Goal: Transaction & Acquisition: Purchase product/service

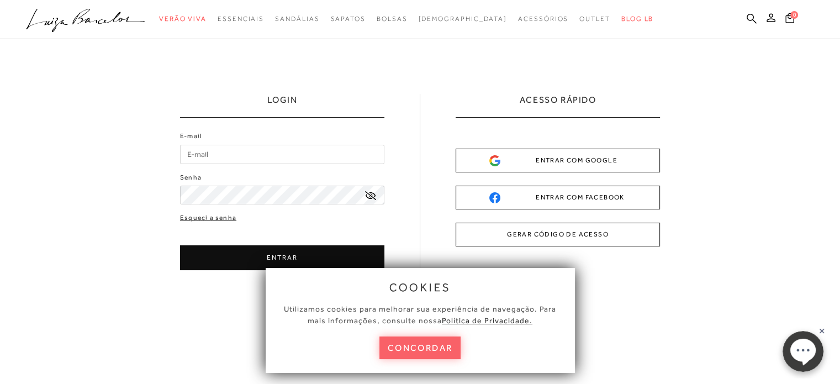
click at [232, 157] on input "E-mail" at bounding box center [282, 154] width 204 height 19
type input "[EMAIL_ADDRESS][DOMAIN_NAME]"
click at [371, 194] on icon at bounding box center [370, 195] width 11 height 9
click at [224, 260] on button "ENTRAR" at bounding box center [282, 257] width 204 height 25
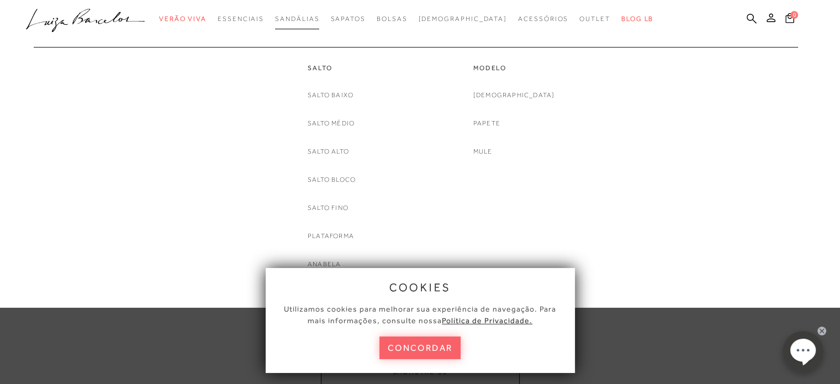
click at [302, 17] on span "Sandálias" at bounding box center [297, 19] width 44 height 8
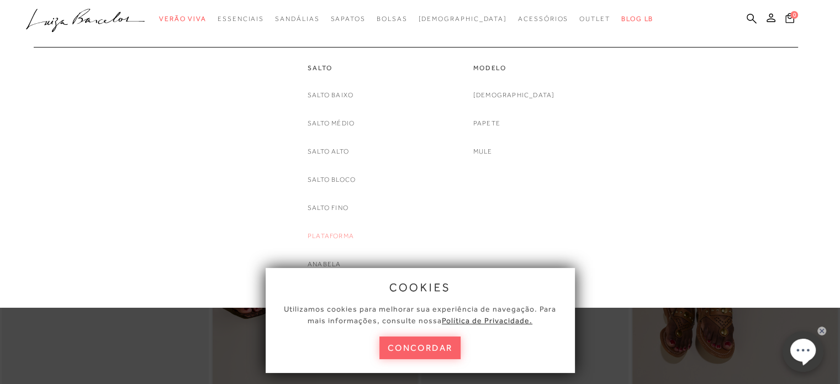
click at [330, 234] on link "Plataforma" at bounding box center [331, 236] width 46 height 12
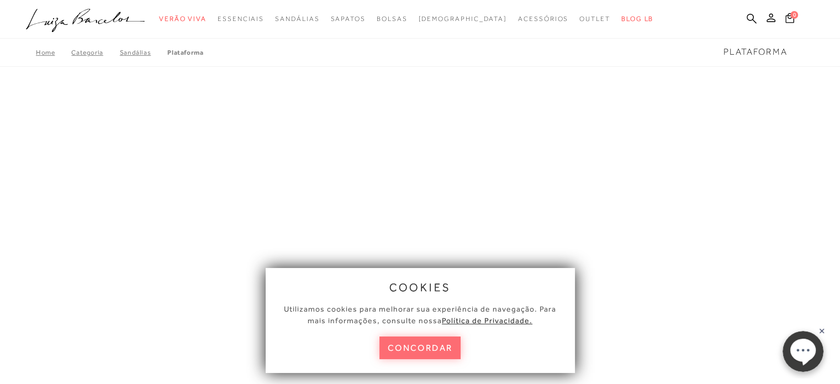
click at [427, 348] on button "concordar" at bounding box center [420, 347] width 82 height 23
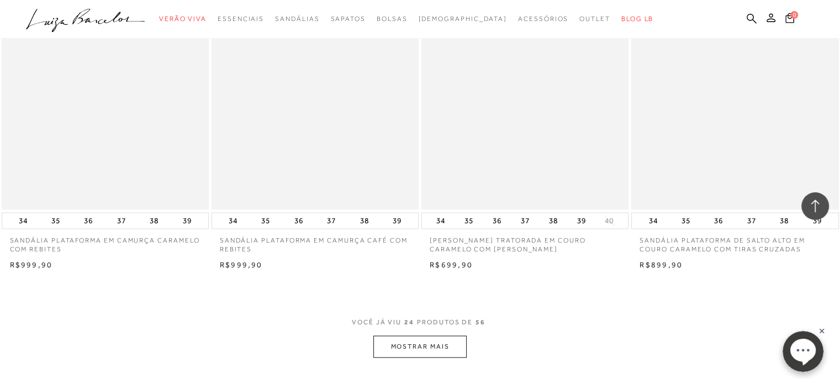
scroll to position [2264, 0]
